Goal: Register for event/course

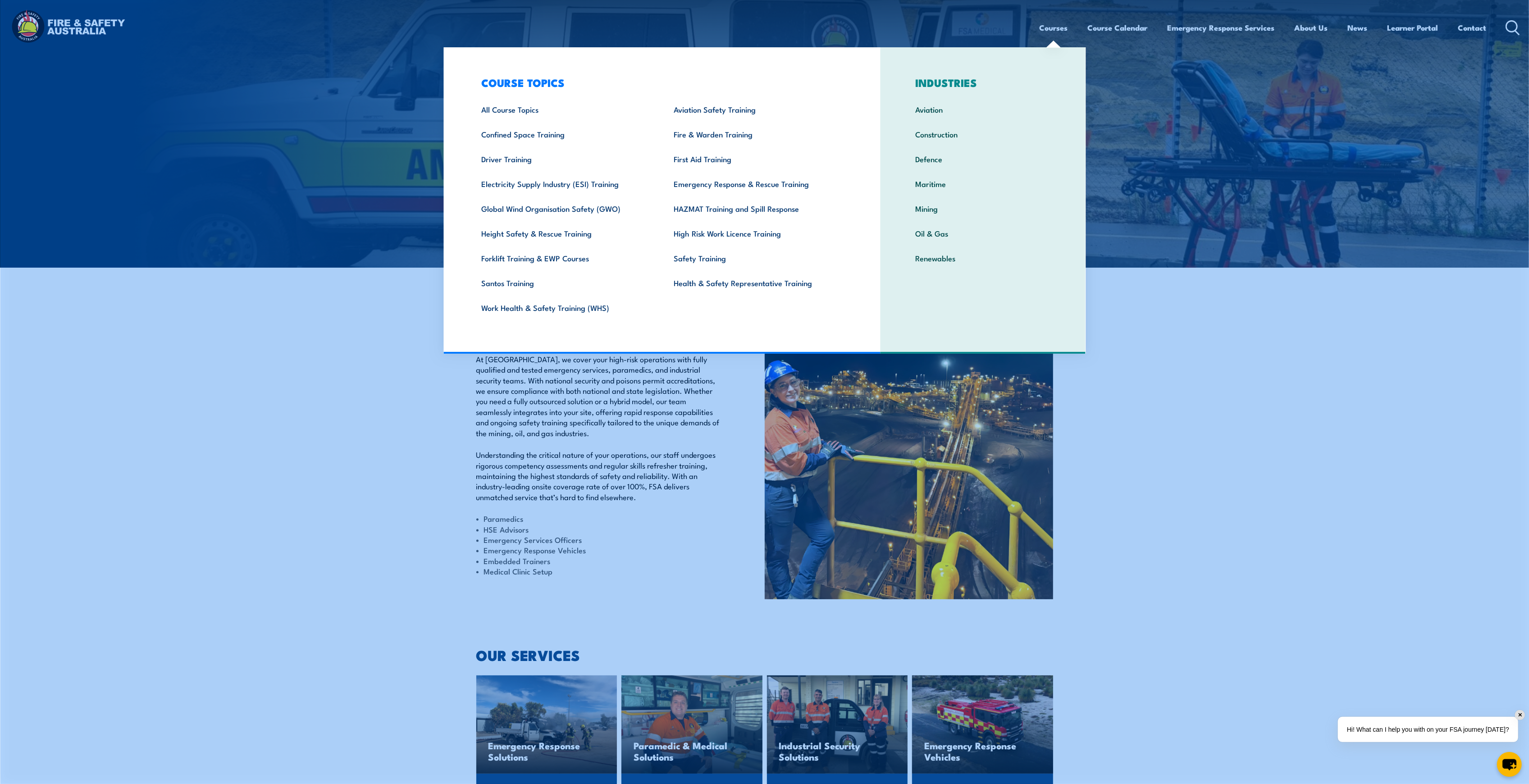
click at [1043, 26] on link "Courses" at bounding box center [1055, 27] width 29 height 24
click at [744, 140] on link "Fire & Warden Training" at bounding box center [756, 134] width 192 height 25
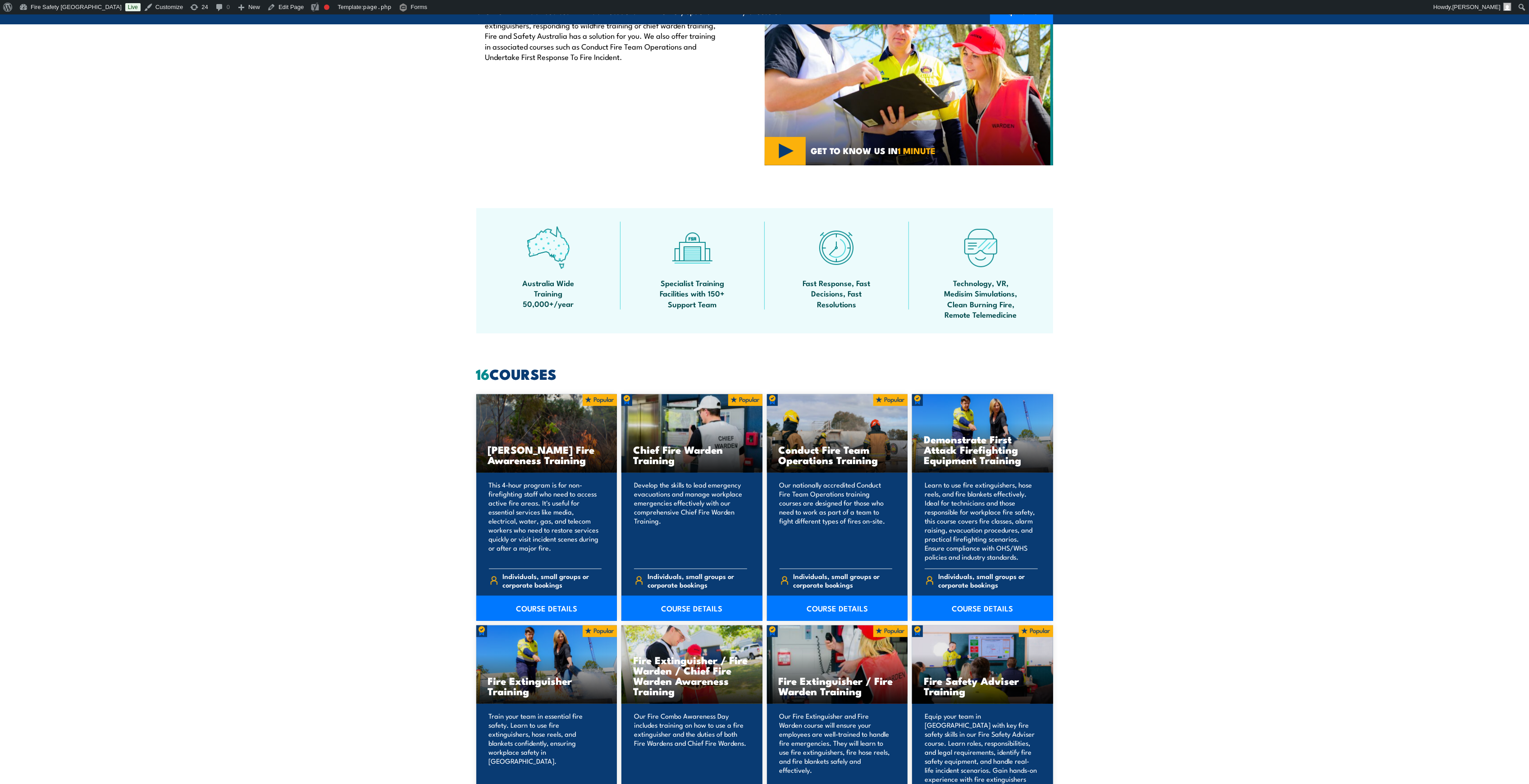
scroll to position [387, 0]
click at [703, 609] on link "COURSE DETAILS" at bounding box center [692, 608] width 141 height 25
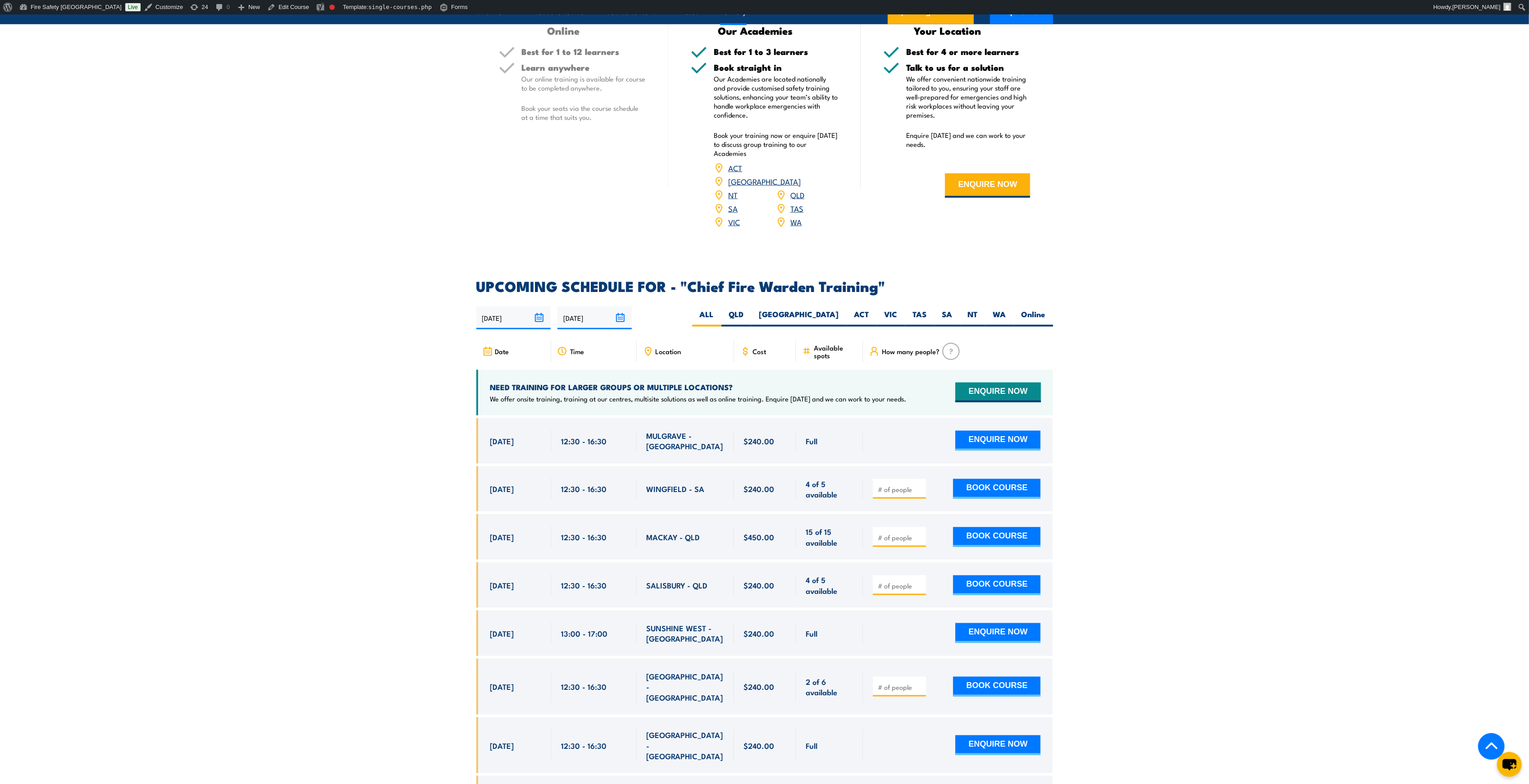
scroll to position [1369, 0]
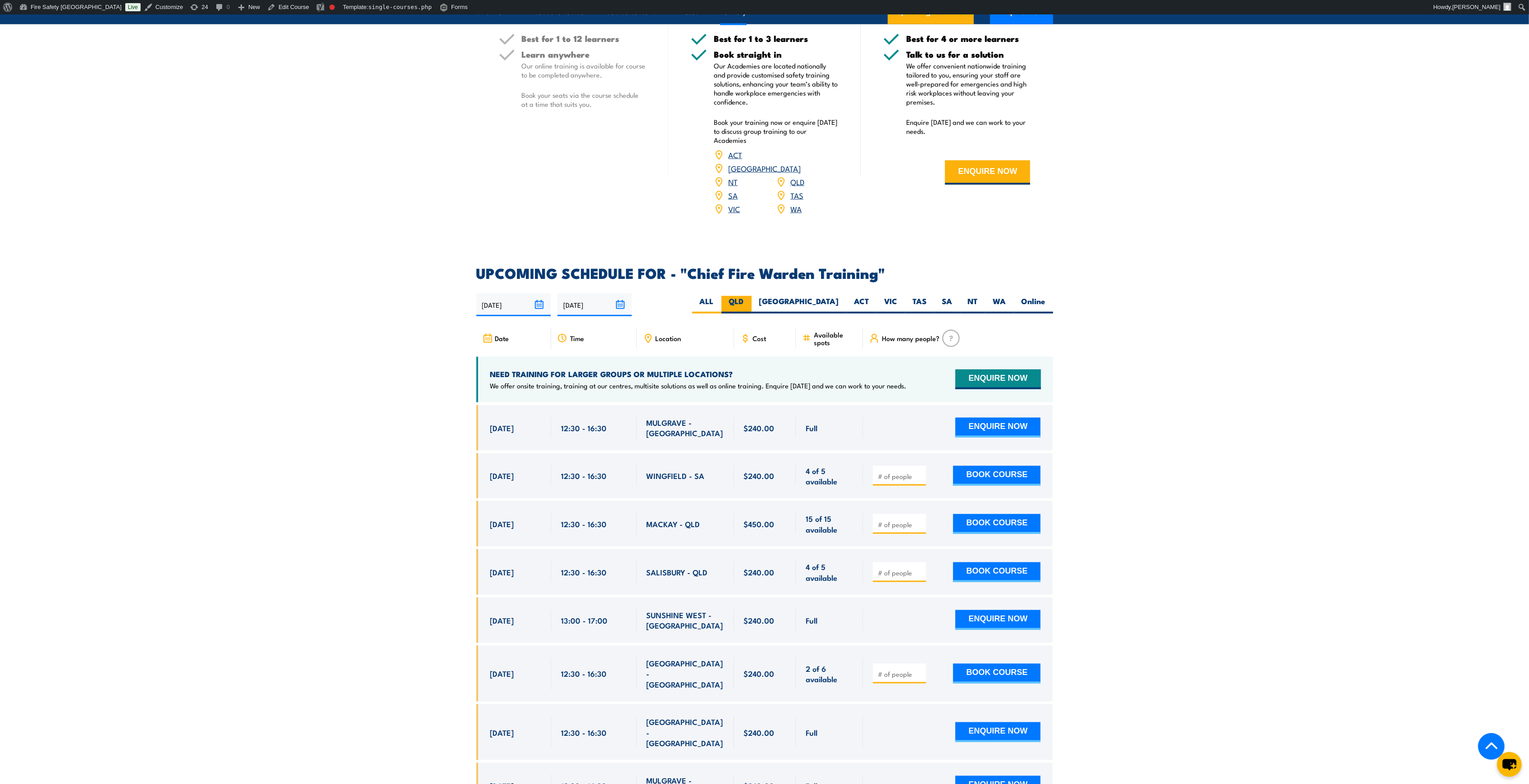
click at [752, 296] on label "QLD" at bounding box center [736, 305] width 30 height 17
click at [750, 296] on input "QLD" at bounding box center [747, 299] width 6 height 6
radio input "true"
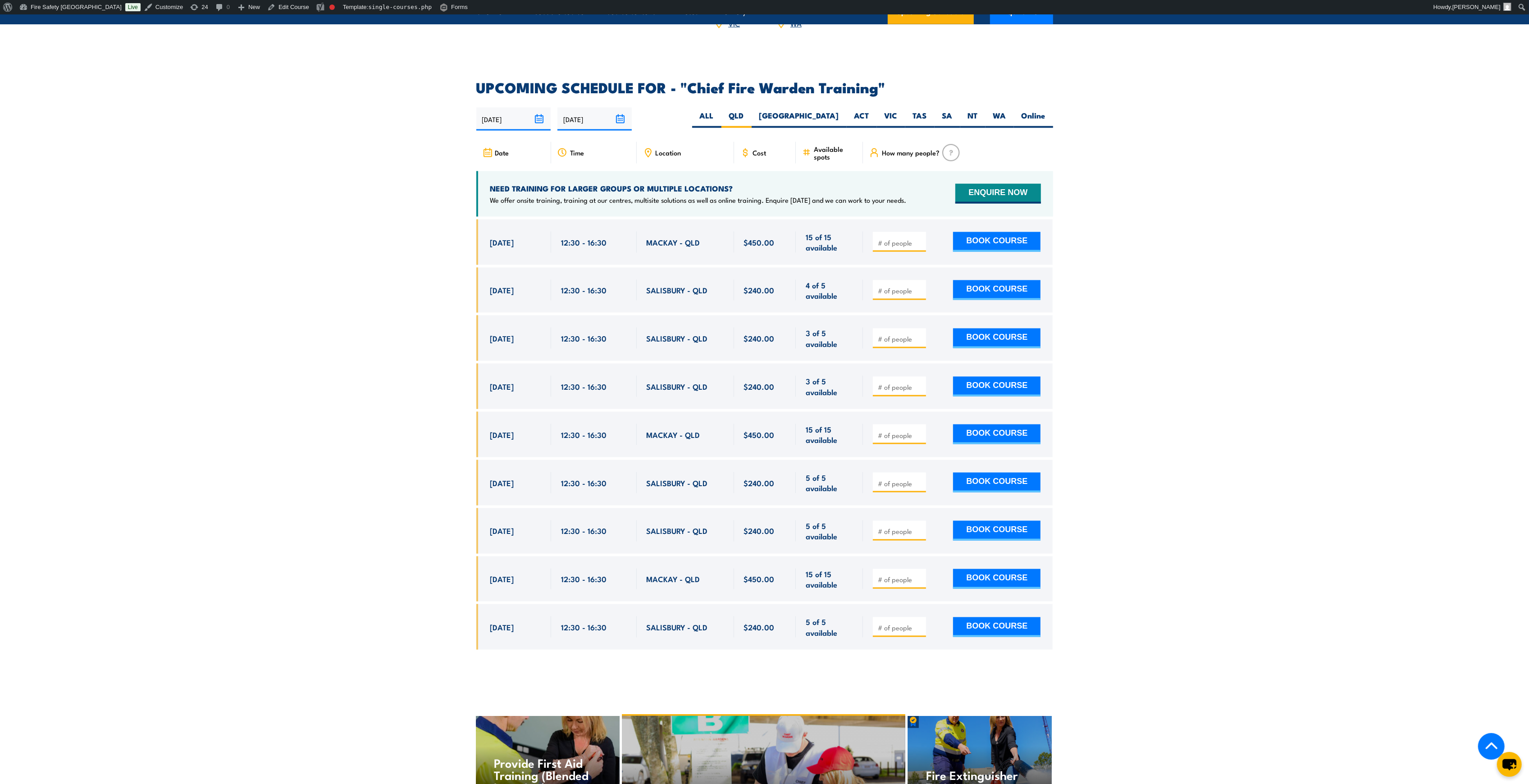
scroll to position [1554, 0]
click at [889, 111] on label "VIC" at bounding box center [891, 119] width 29 height 17
click at [898, 111] on input "VIC" at bounding box center [901, 114] width 6 height 6
radio input "true"
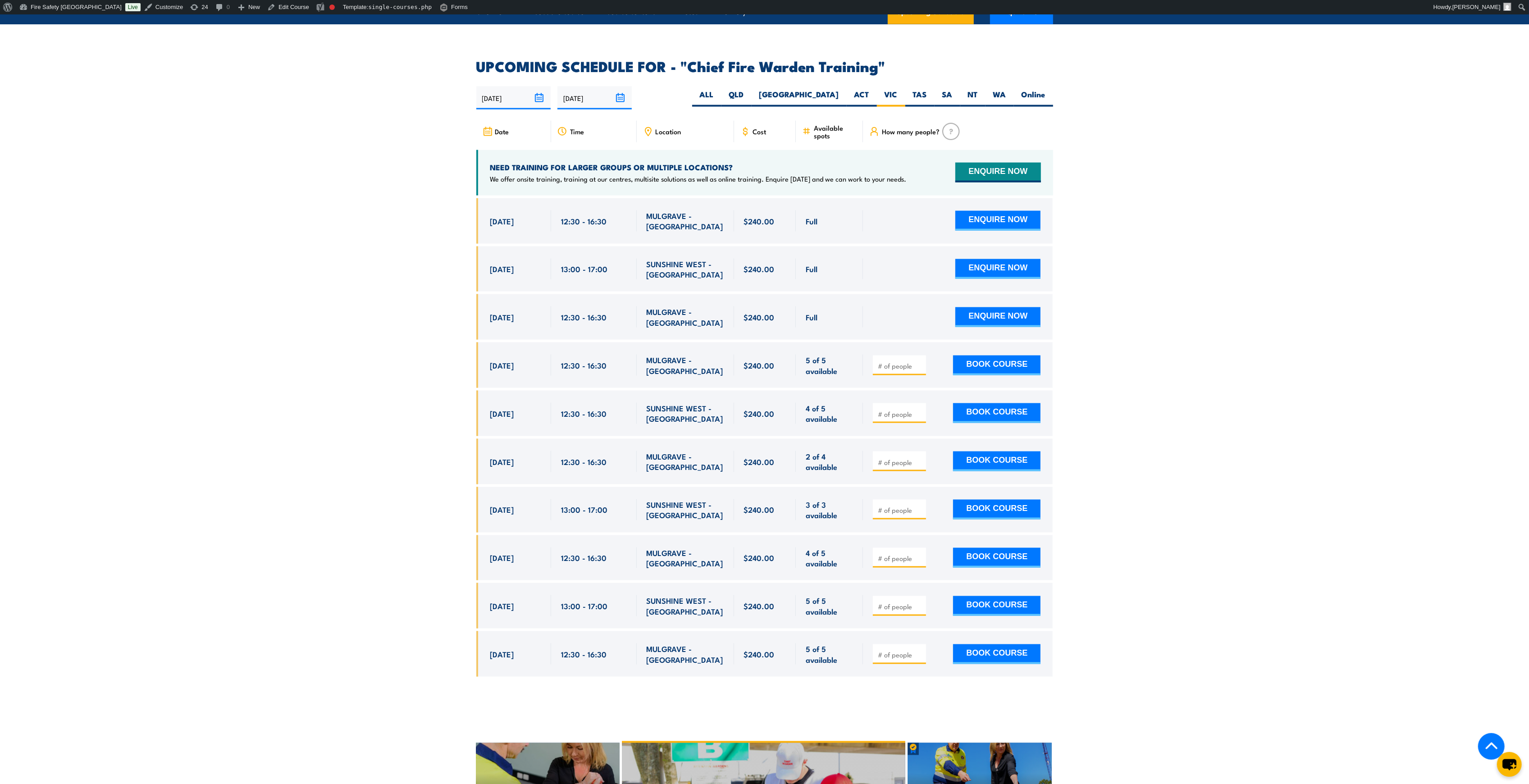
scroll to position [1574, 0]
